Goal: Transaction & Acquisition: Purchase product/service

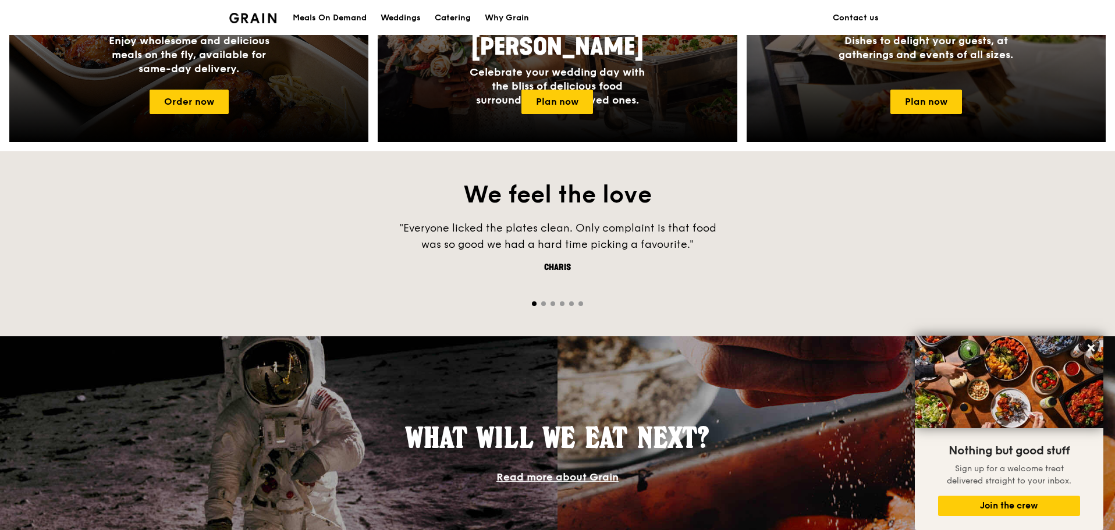
scroll to position [873, 0]
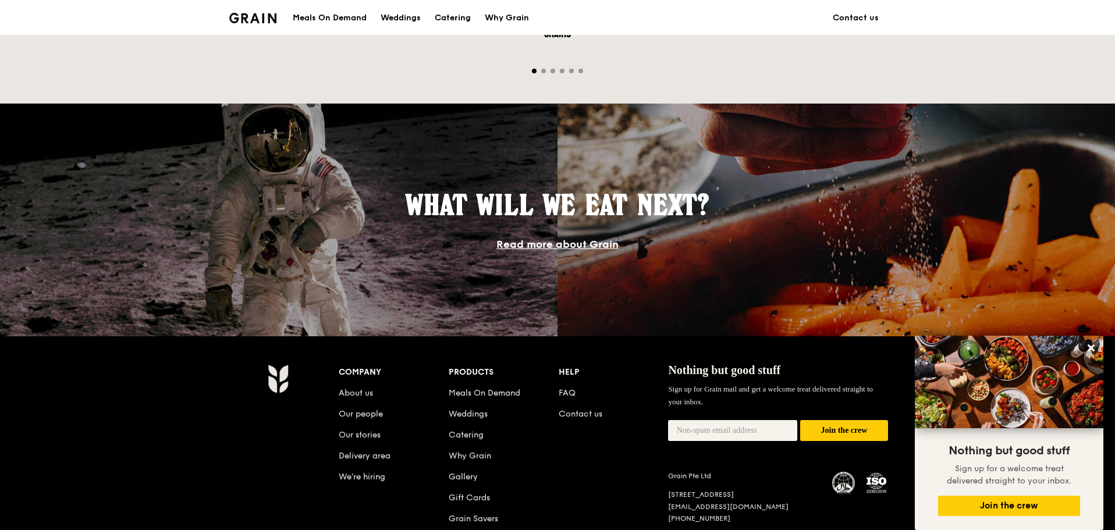
click at [346, 23] on div "Meals On Demand" at bounding box center [330, 18] width 74 height 35
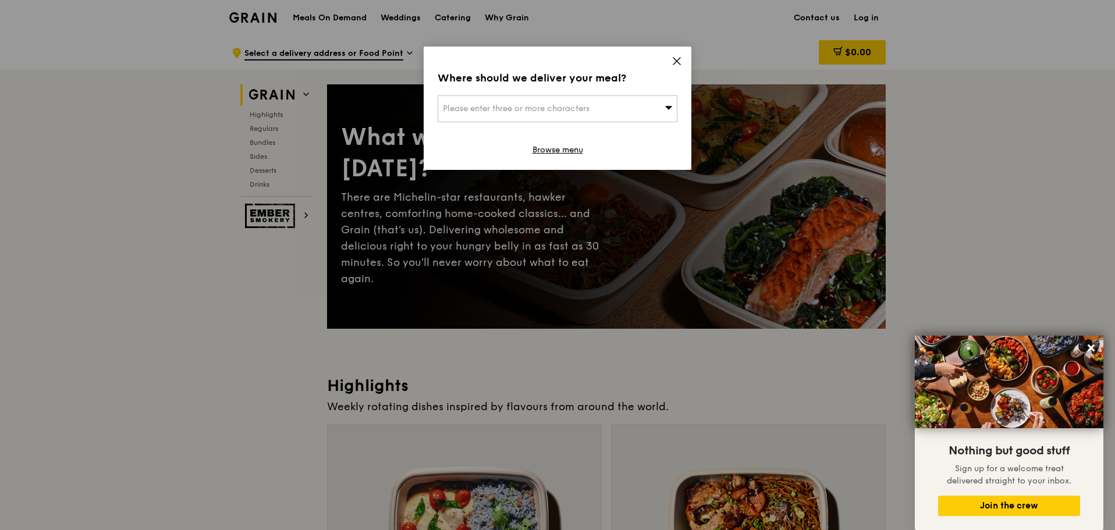
click at [671, 55] on div "Where should we deliver your meal? Please enter three or more characters Browse…" at bounding box center [558, 108] width 268 height 123
click at [673, 56] on icon at bounding box center [677, 61] width 10 height 10
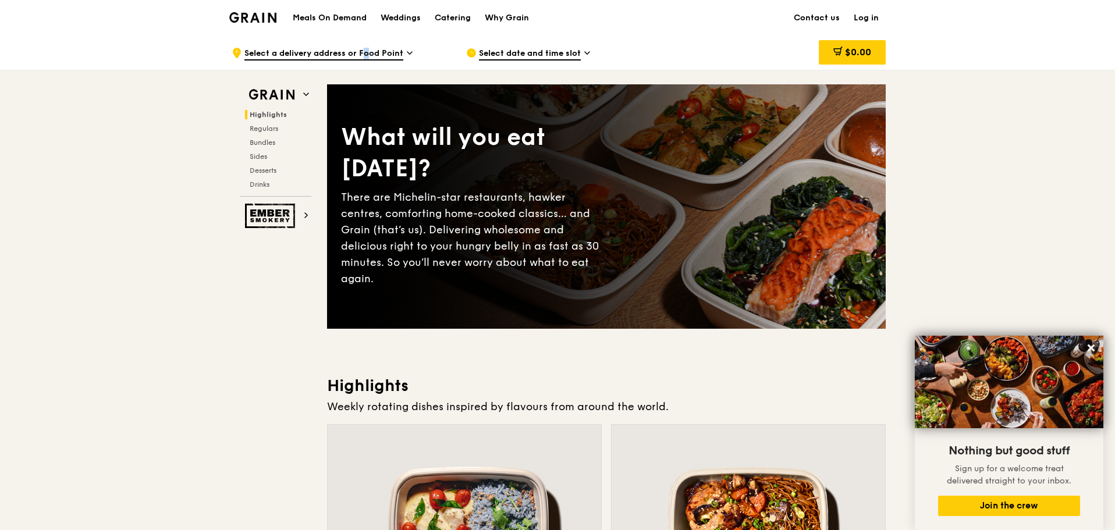
click at [348, 58] on span "Select a delivery address or Food Point" at bounding box center [323, 54] width 159 height 13
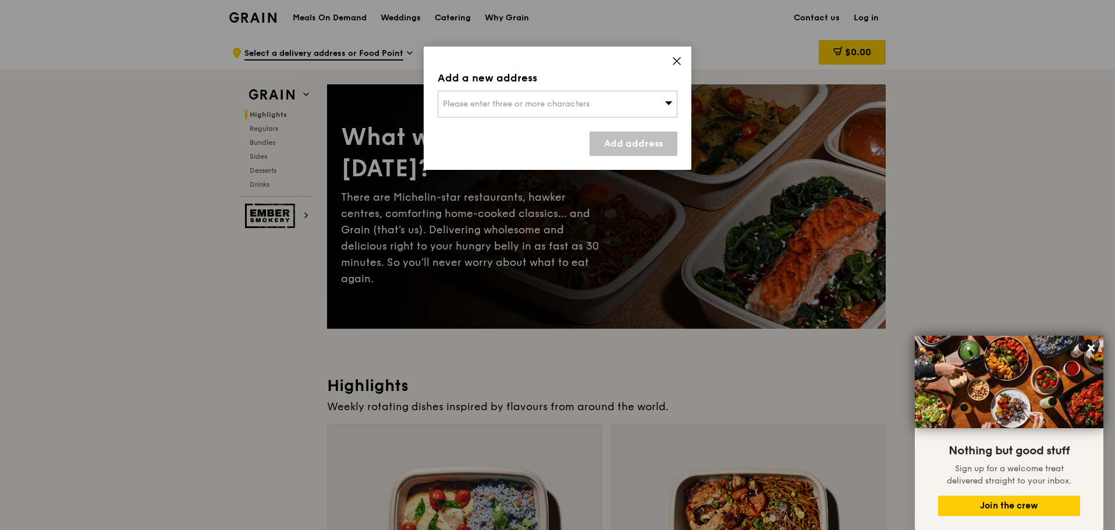
click at [498, 95] on div "Please enter three or more characters" at bounding box center [558, 104] width 240 height 27
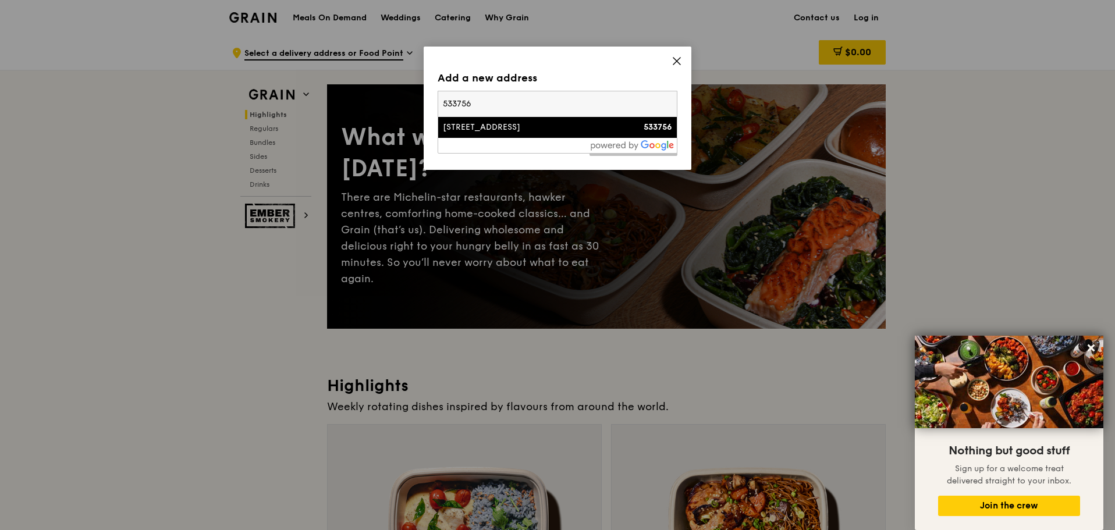
type input "533756"
click at [497, 122] on div "[STREET_ADDRESS]" at bounding box center [529, 128] width 172 height 12
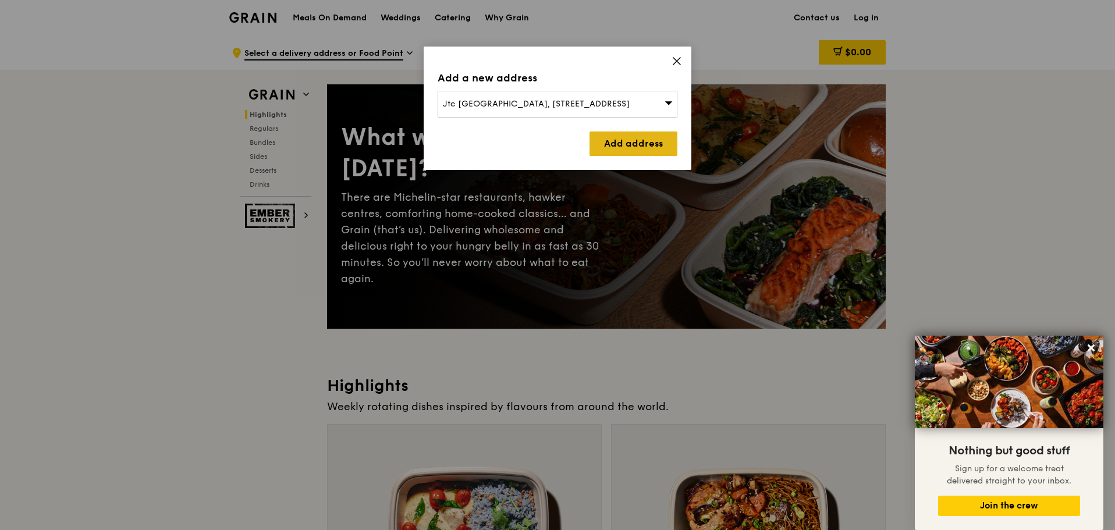
click at [628, 143] on link "Add address" at bounding box center [634, 144] width 88 height 24
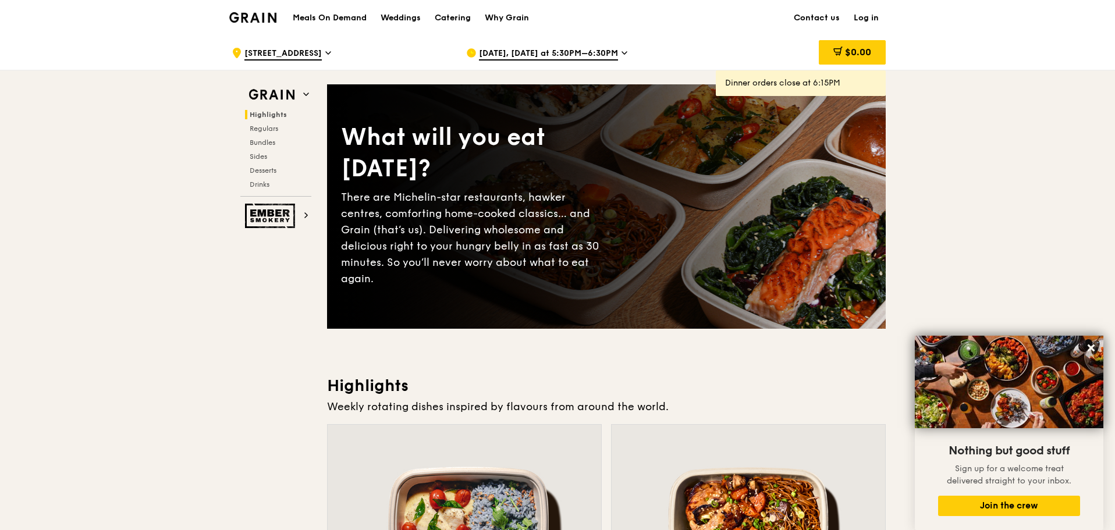
click at [538, 53] on span "[DATE], [DATE] at 5:30PM–6:30PM" at bounding box center [548, 54] width 139 height 13
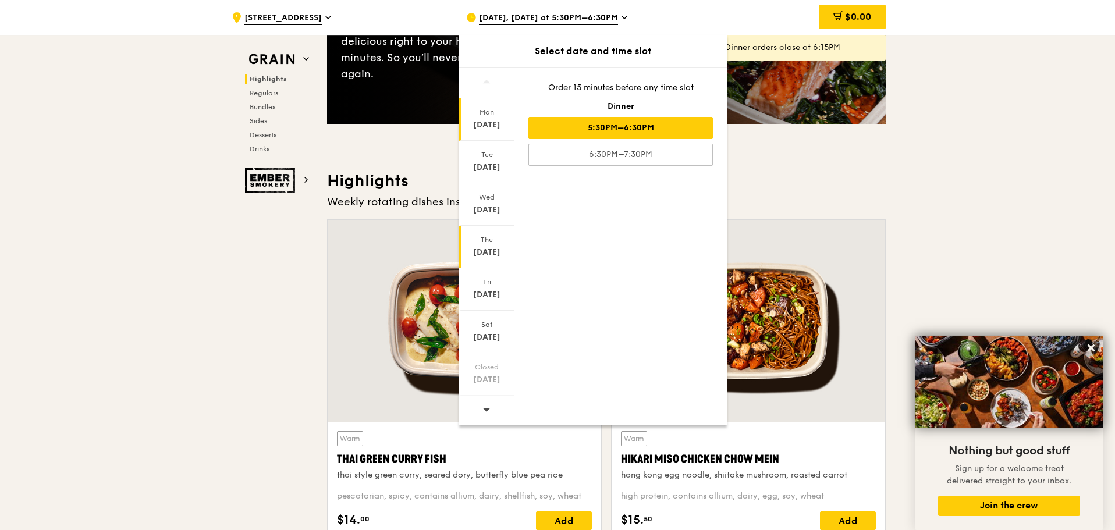
scroll to position [407, 0]
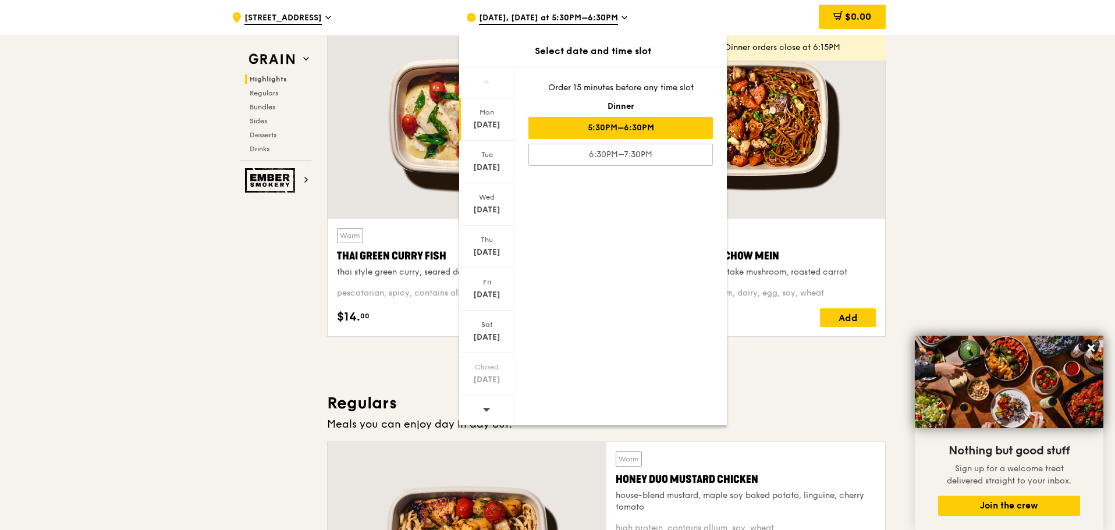
click at [485, 407] on icon at bounding box center [487, 409] width 8 height 9
